Goal: Communication & Community: Answer question/provide support

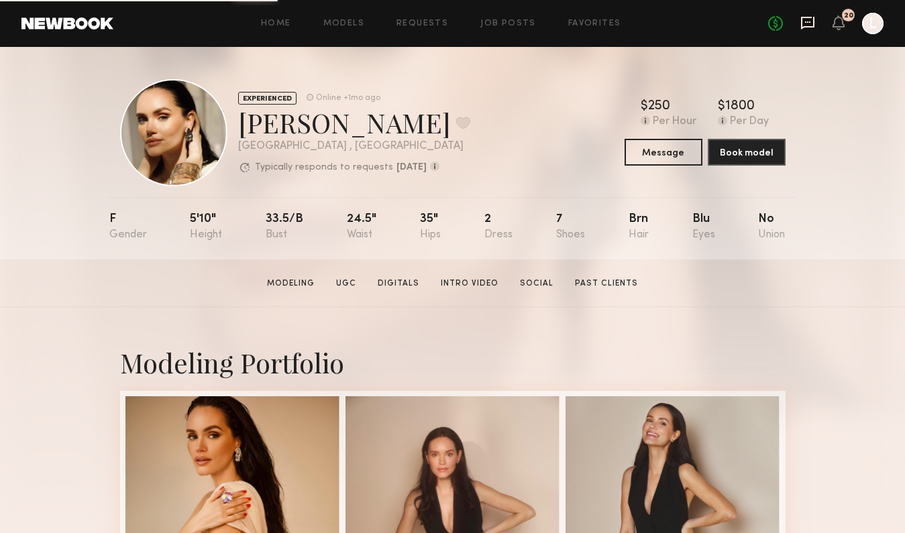
click at [814, 23] on icon at bounding box center [807, 22] width 15 height 15
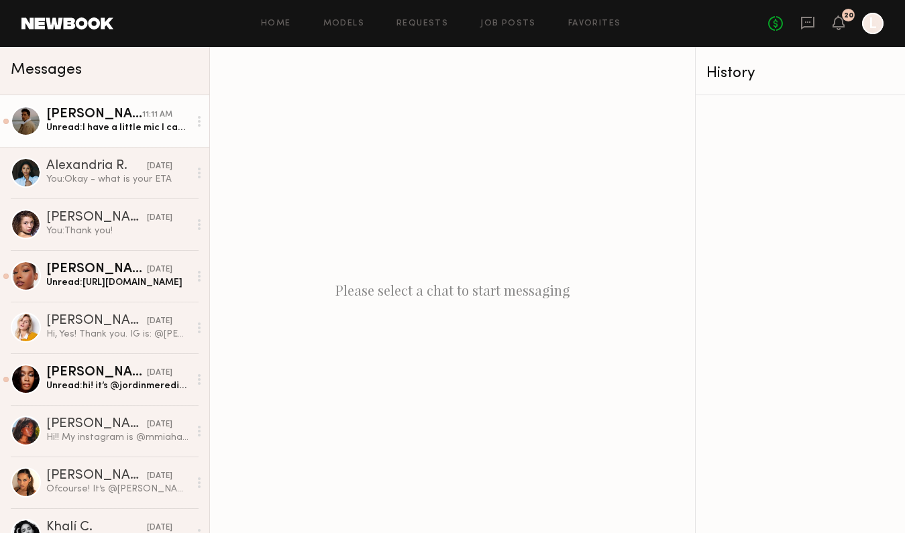
click at [94, 130] on div "Unread: I have a little mic I can write a fake script or improv or whatever you…" at bounding box center [117, 127] width 143 height 13
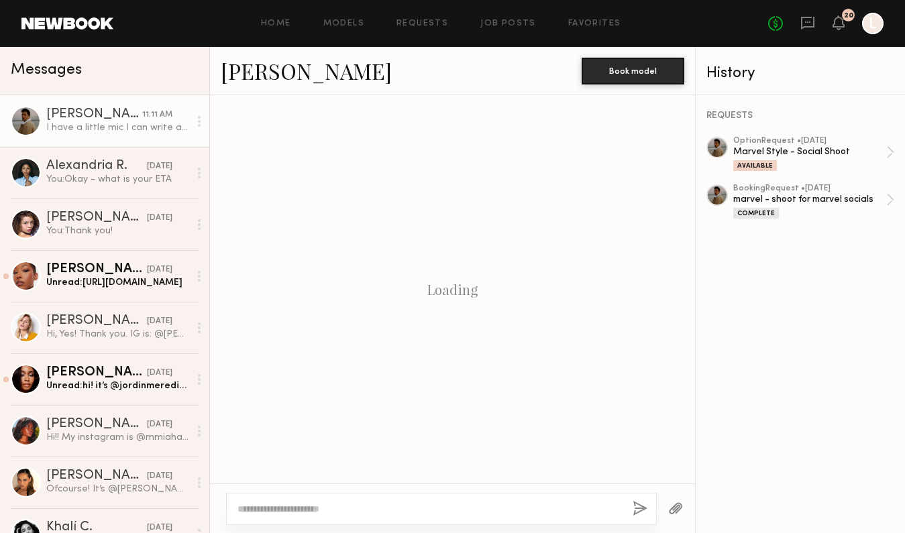
scroll to position [716, 0]
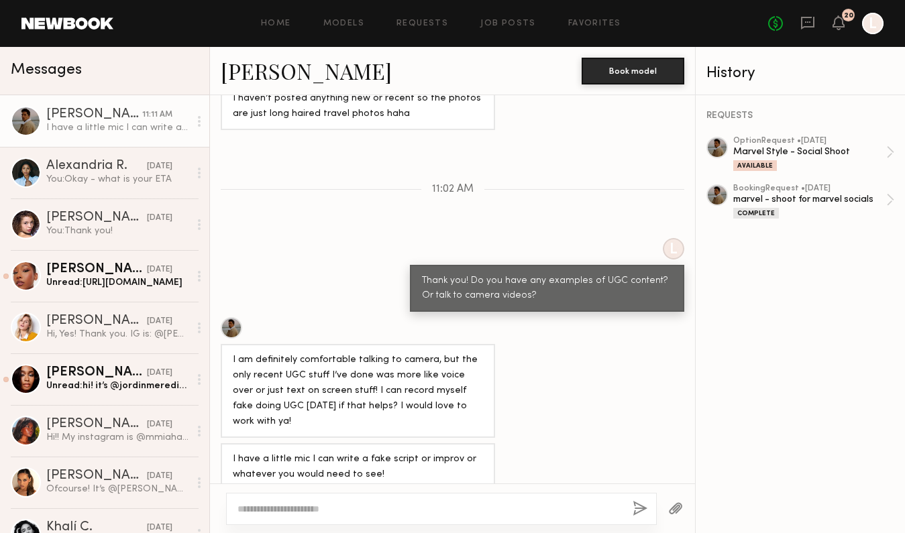
click at [289, 513] on textarea at bounding box center [429, 508] width 384 height 13
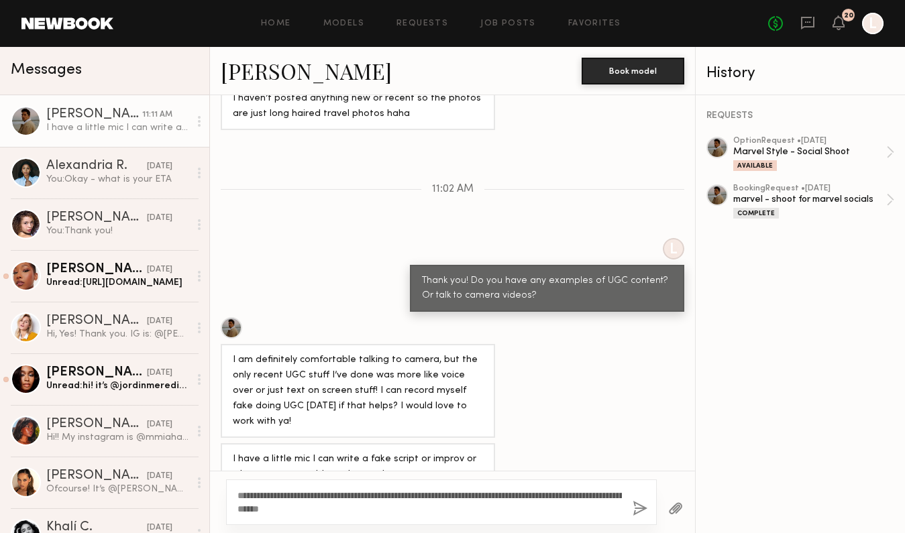
type textarea "**********"
click at [635, 502] on button "button" at bounding box center [640, 509] width 15 height 17
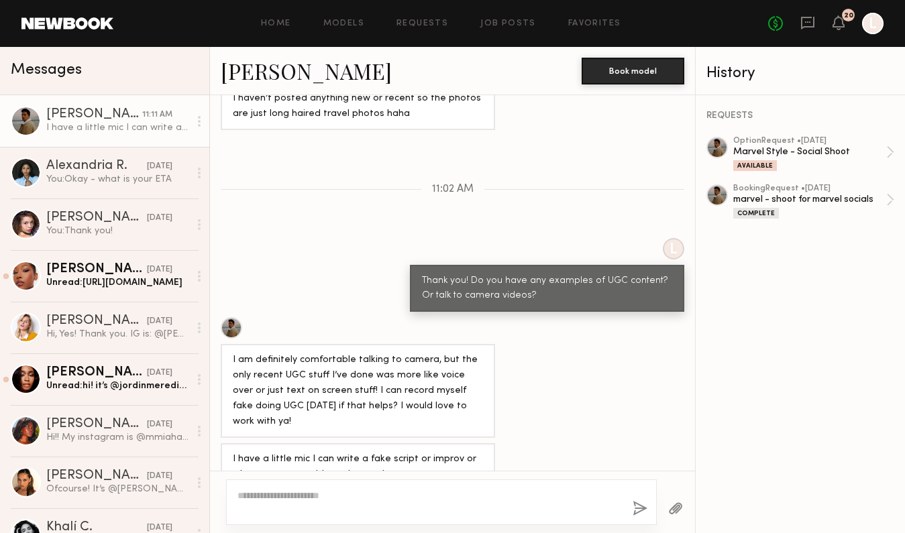
scroll to position [887, 0]
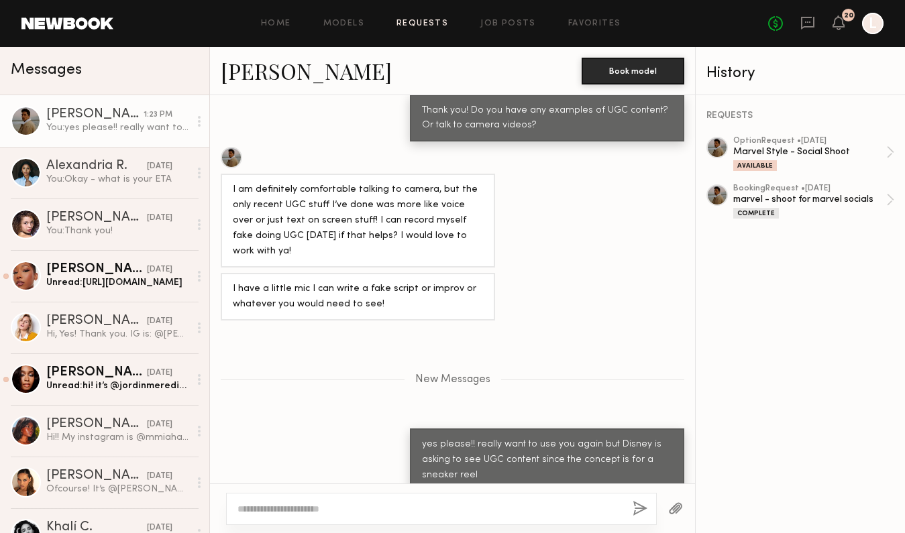
click at [411, 23] on link "Requests" at bounding box center [422, 23] width 52 height 9
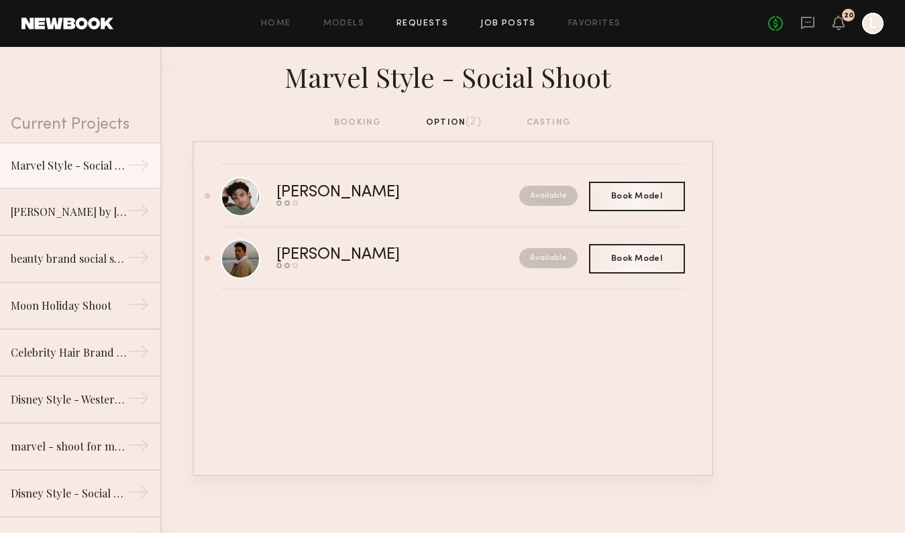
click at [514, 23] on link "Job Posts" at bounding box center [508, 23] width 56 height 9
